Goal: Obtain resource: Download file/media

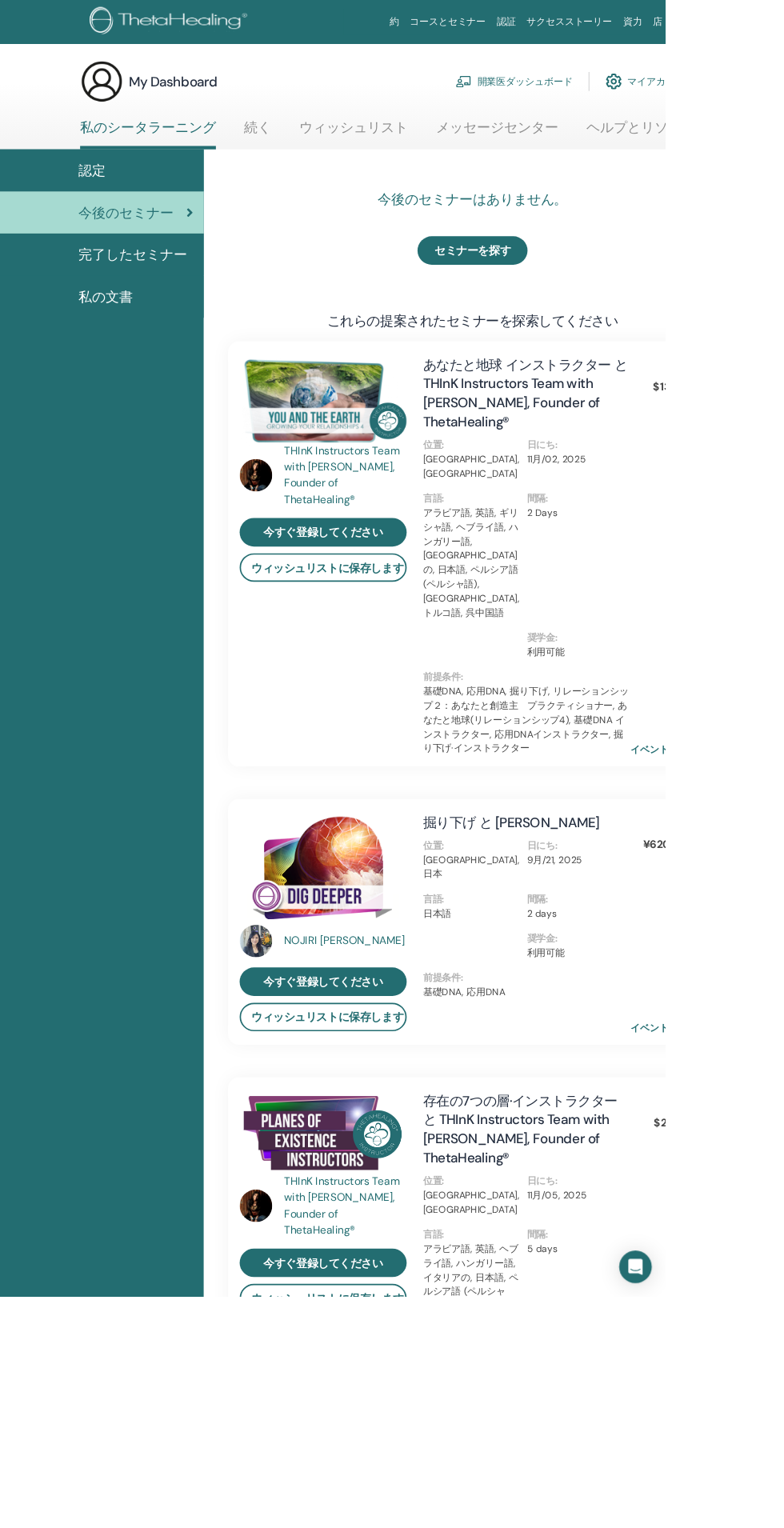
click at [171, 349] on div "私の文書" at bounding box center [120, 349] width 214 height 24
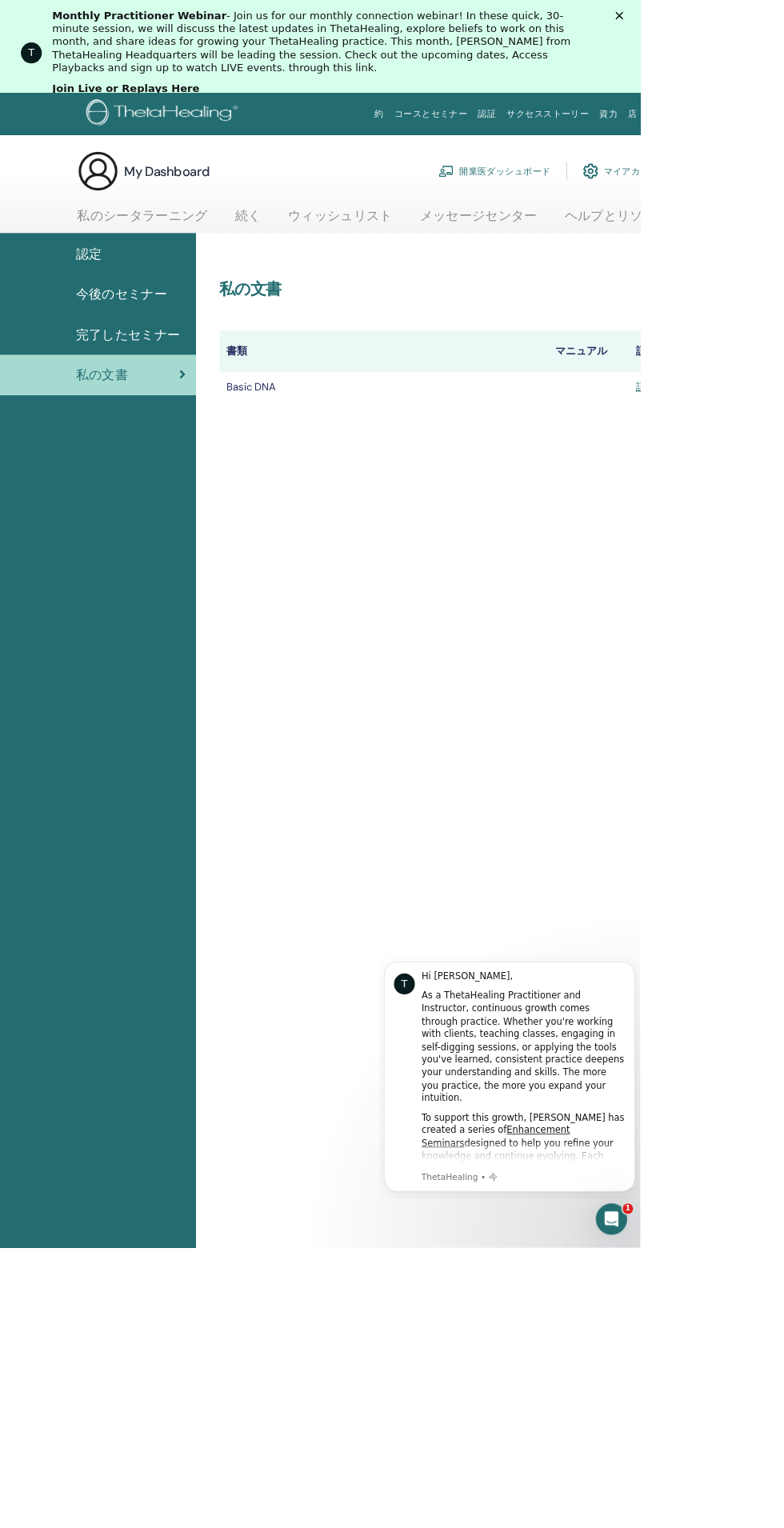
scroll to position [3, 0]
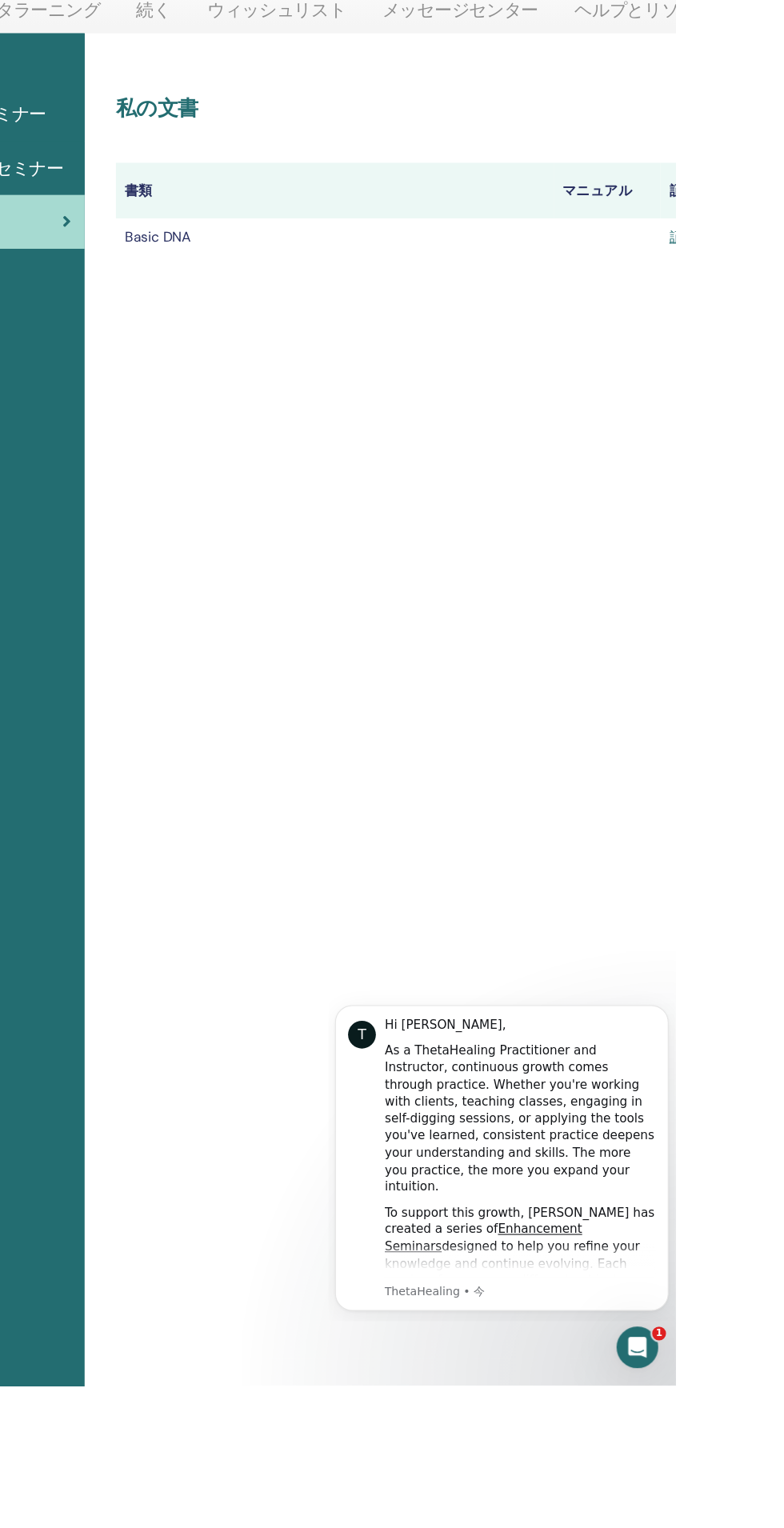
click at [783, 470] on link "証明書" at bounding box center [797, 470] width 38 height 17
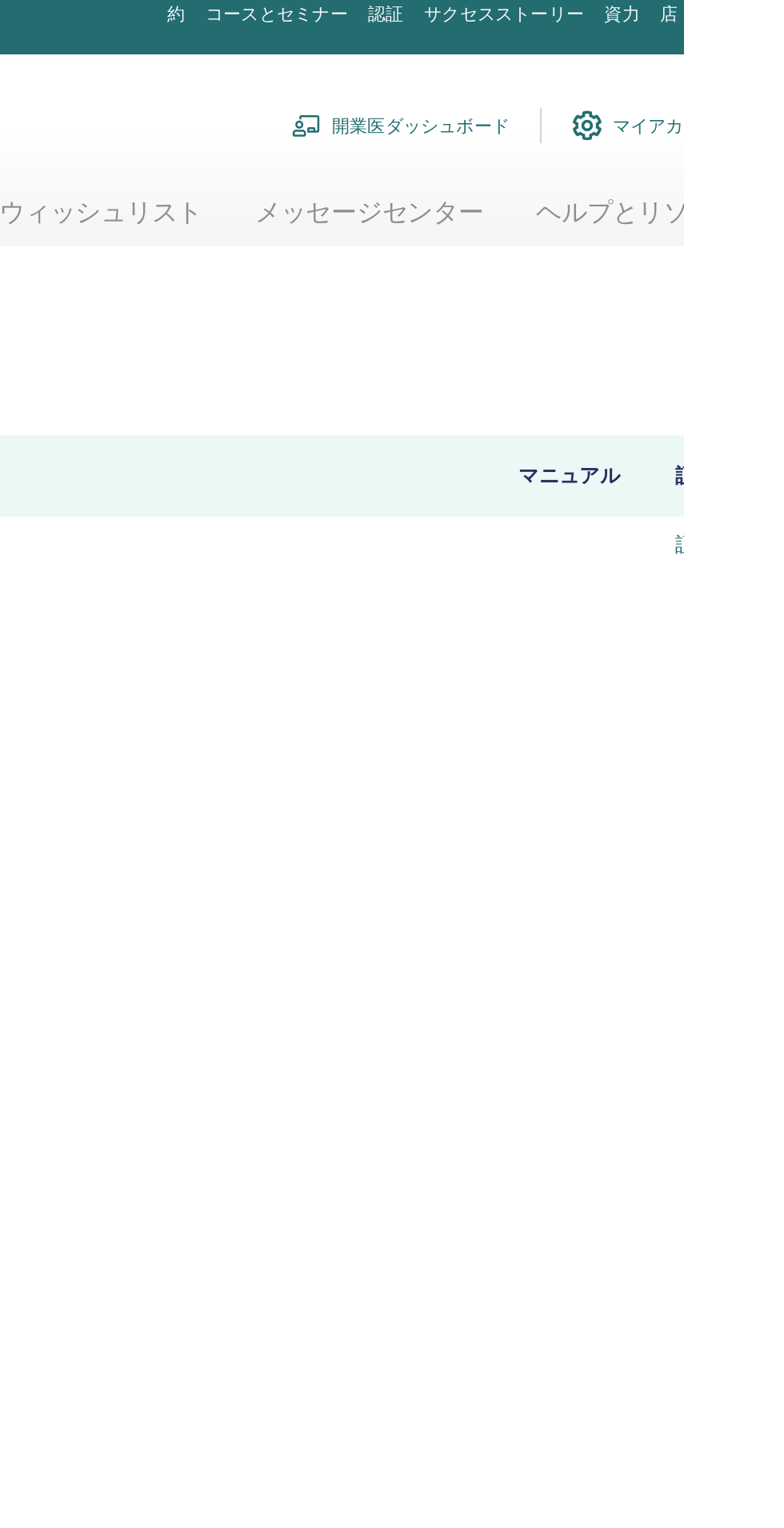
click at [783, 472] on link "証明書" at bounding box center [797, 470] width 38 height 17
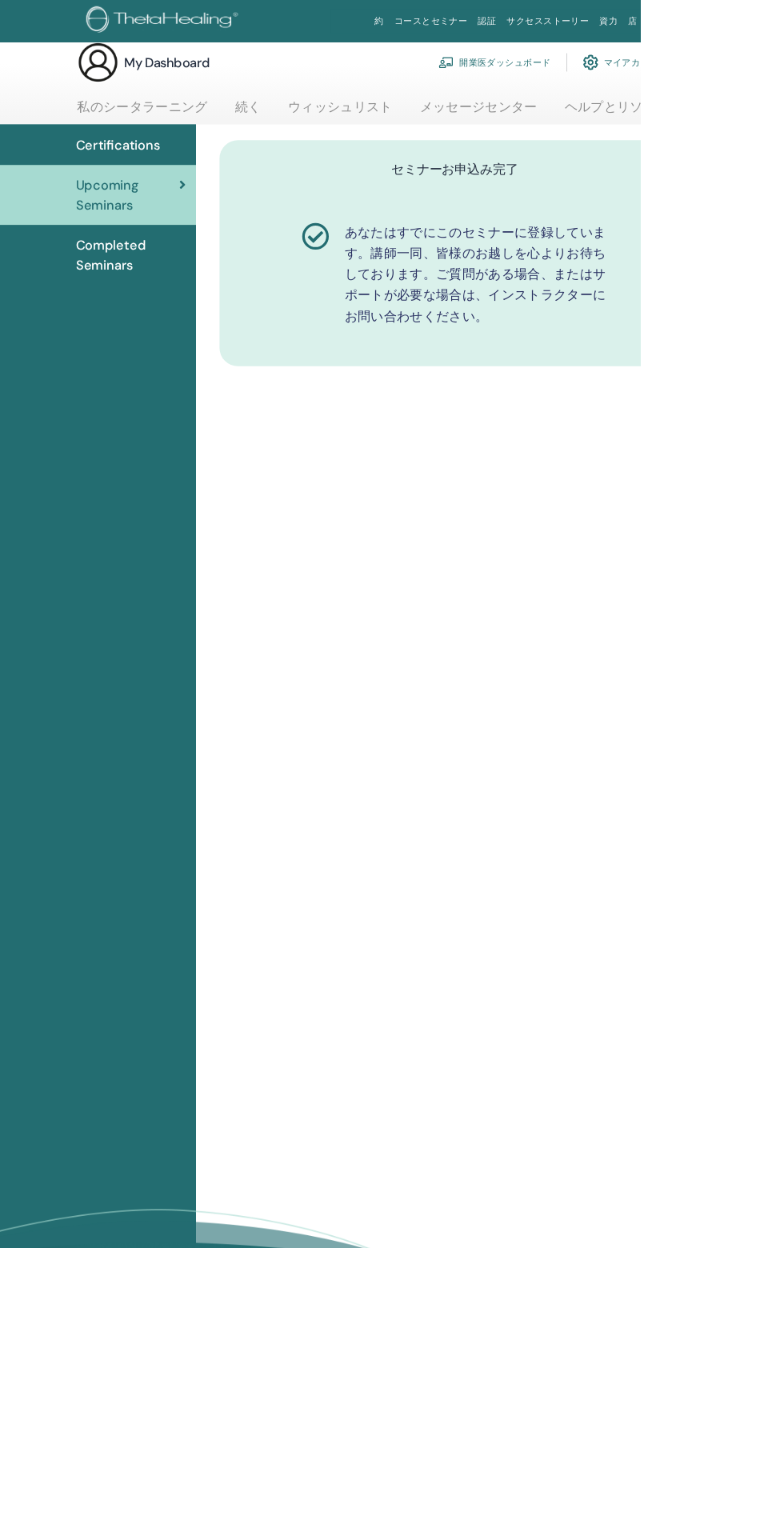
scroll to position [23, 0]
